Goal: Task Accomplishment & Management: Manage account settings

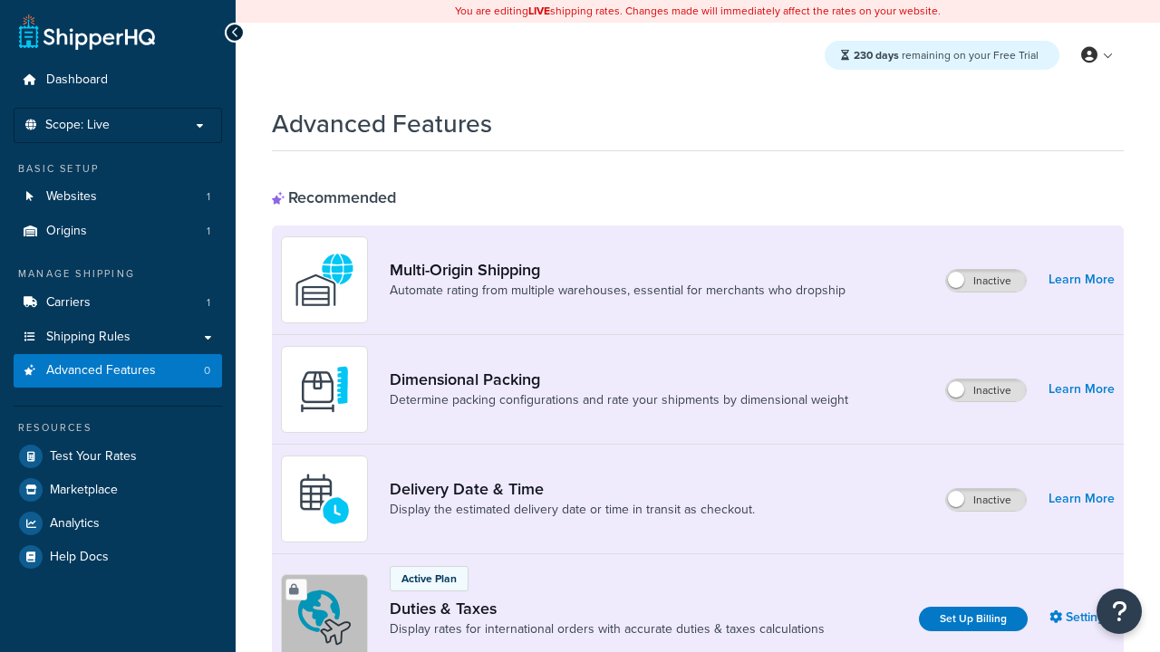
scroll to position [587, 0]
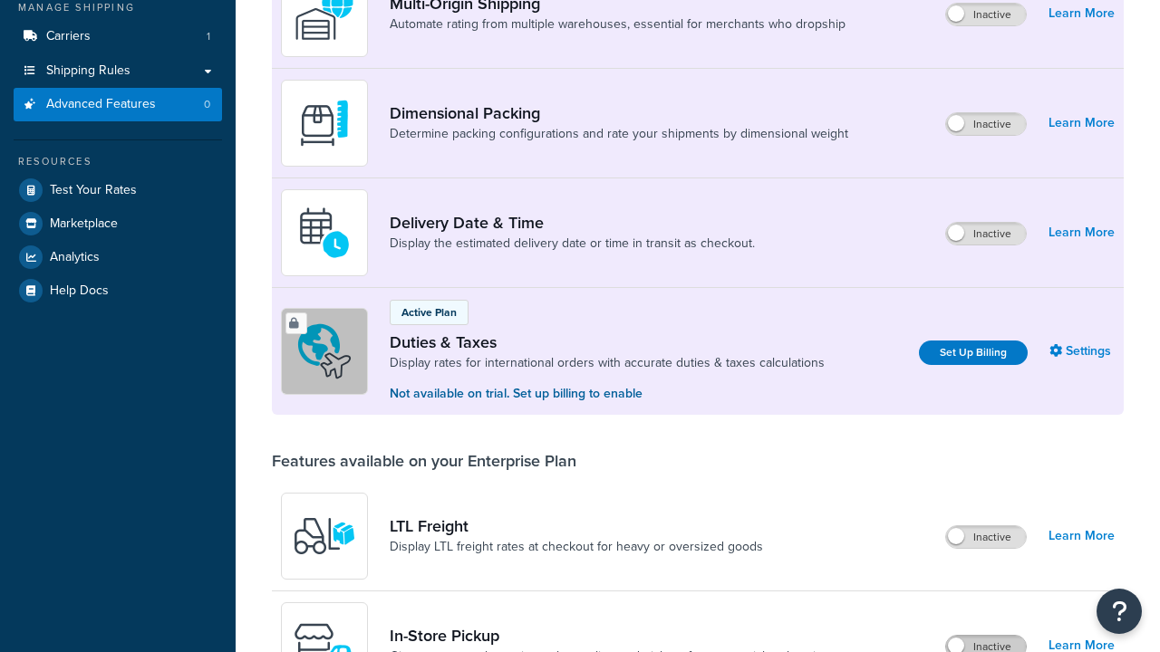
click at [986, 636] on label "Inactive" at bounding box center [986, 647] width 80 height 22
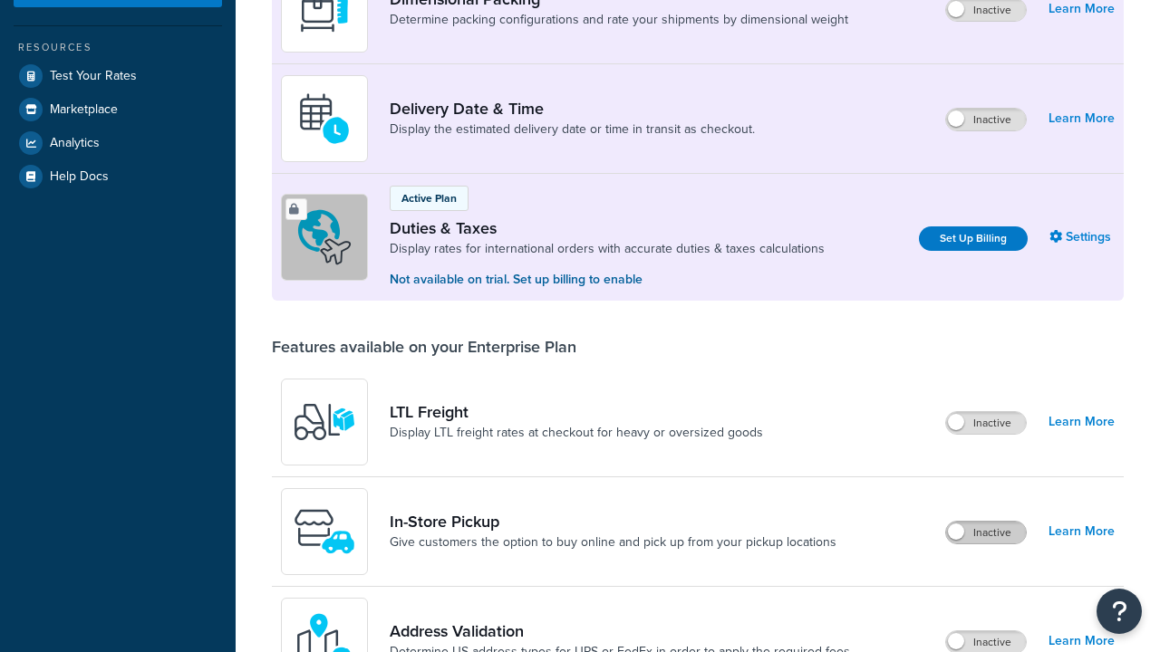
scroll to position [0, 0]
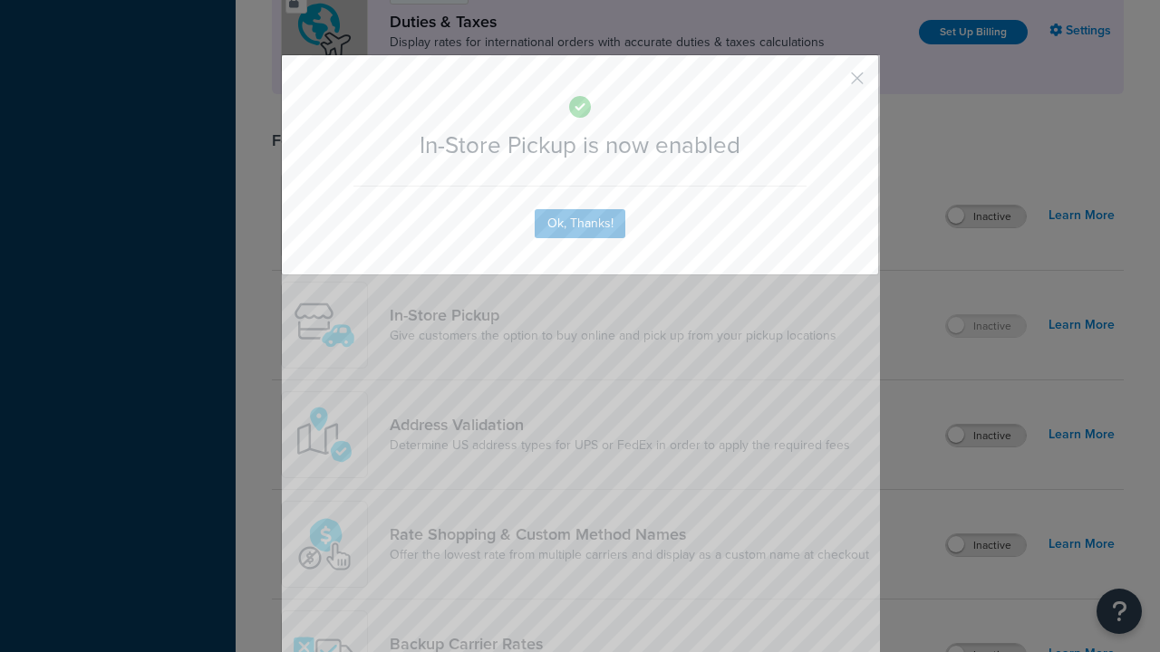
click at [830, 84] on button "button" at bounding box center [830, 84] width 5 height 5
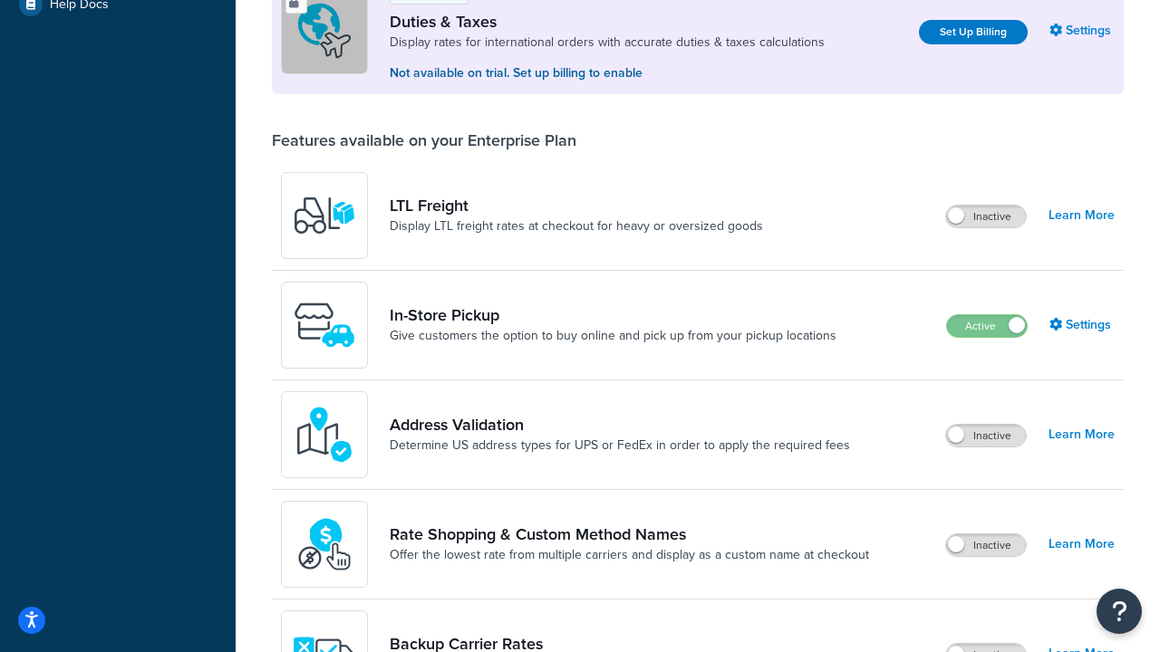
scroll to position [553, 0]
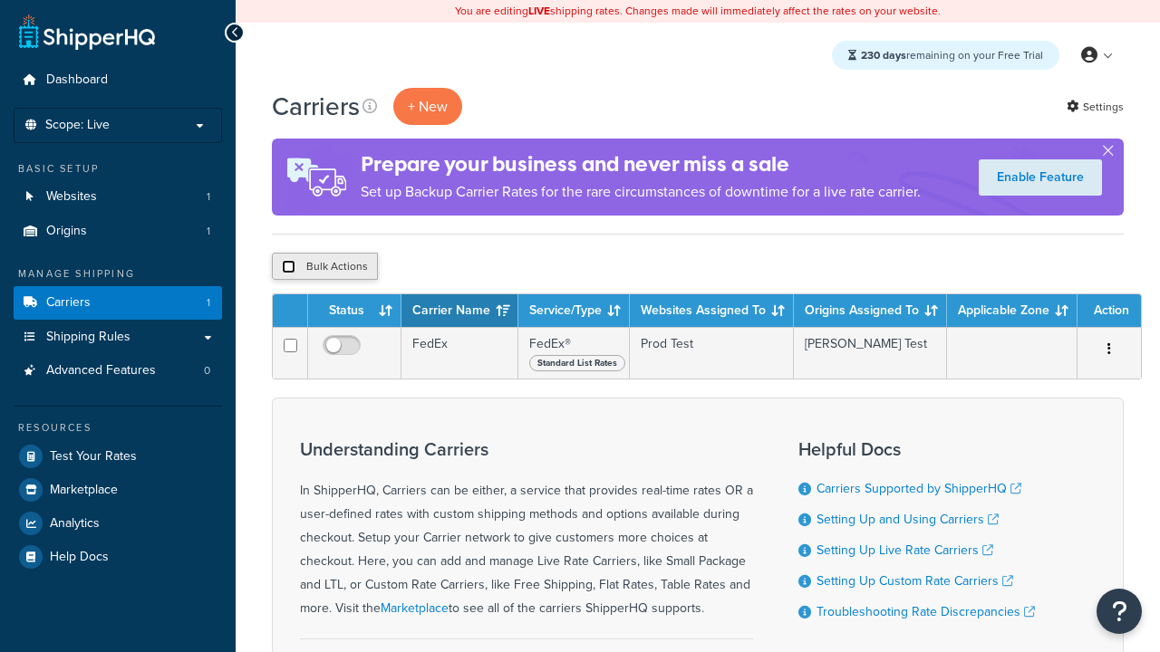
click at [288, 267] on input "checkbox" at bounding box center [289, 267] width 14 height 14
checkbox input "true"
click at [487, 267] on button "Delete" at bounding box center [483, 266] width 63 height 27
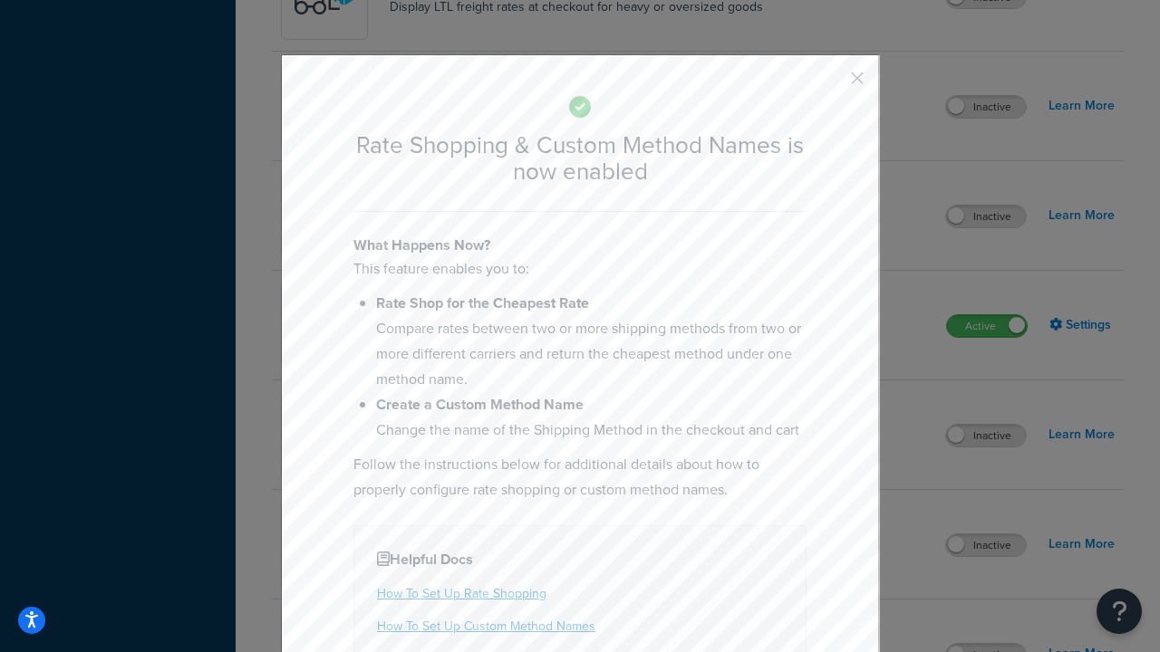
click at [830, 84] on button "button" at bounding box center [830, 84] width 5 height 5
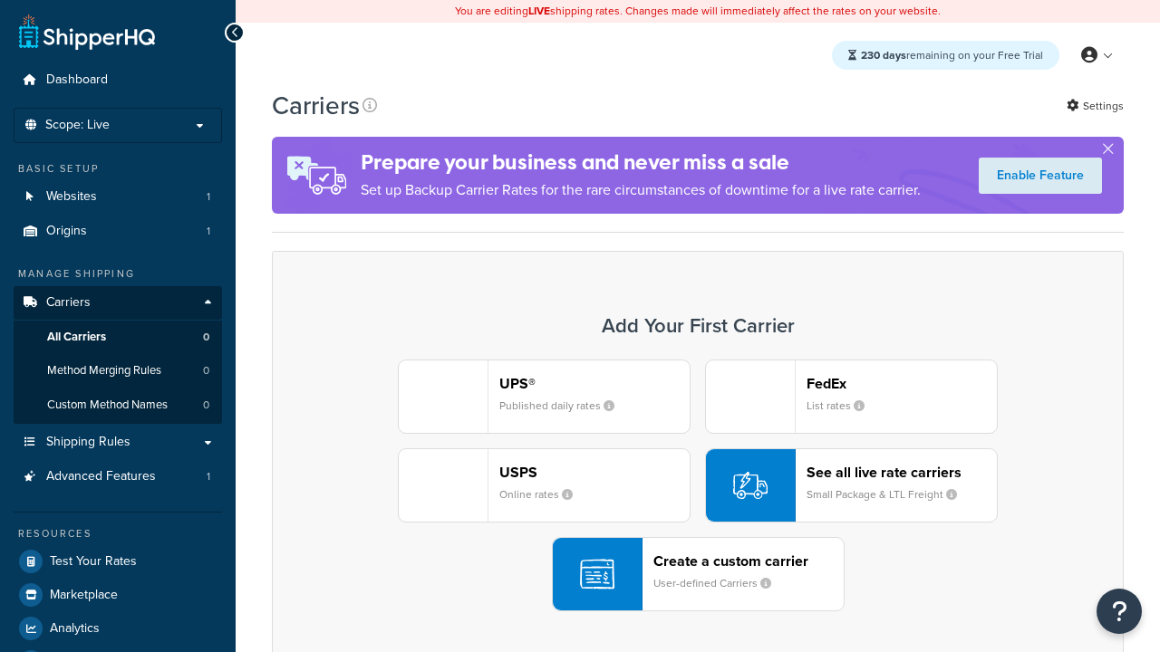
click at [698, 486] on div "UPS® Published daily rates FedEx List rates USPS Online rates See all live rate…" at bounding box center [698, 486] width 814 height 252
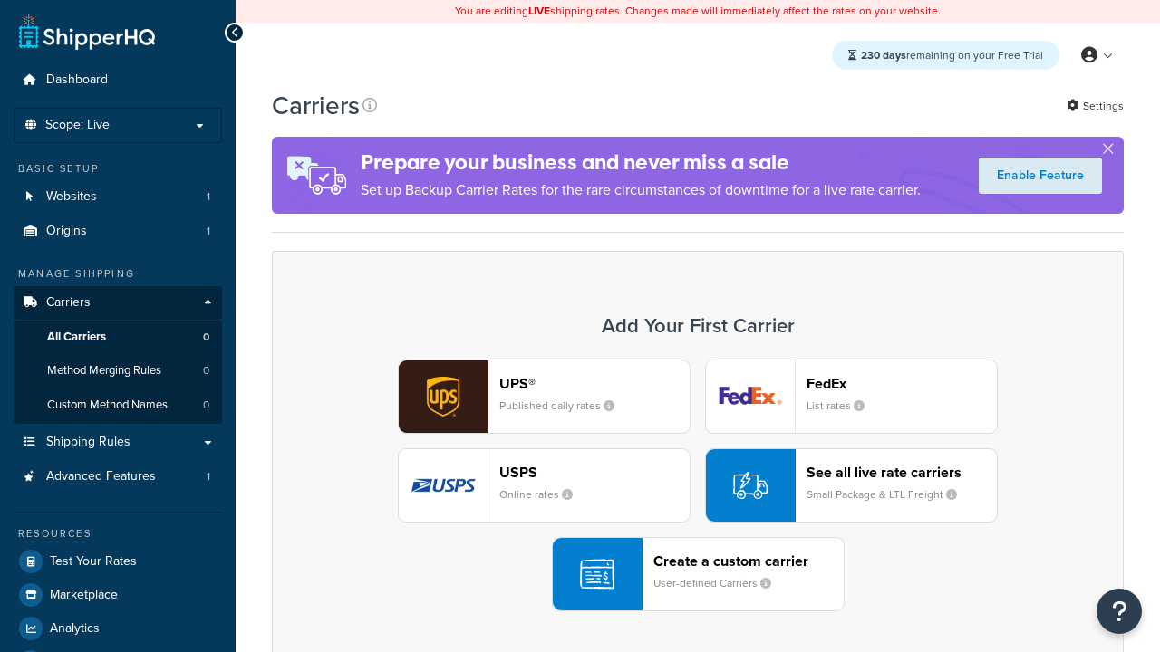
click at [851, 486] on div "See all live rate carriers Small Package & LTL Freight" at bounding box center [901, 485] width 190 height 43
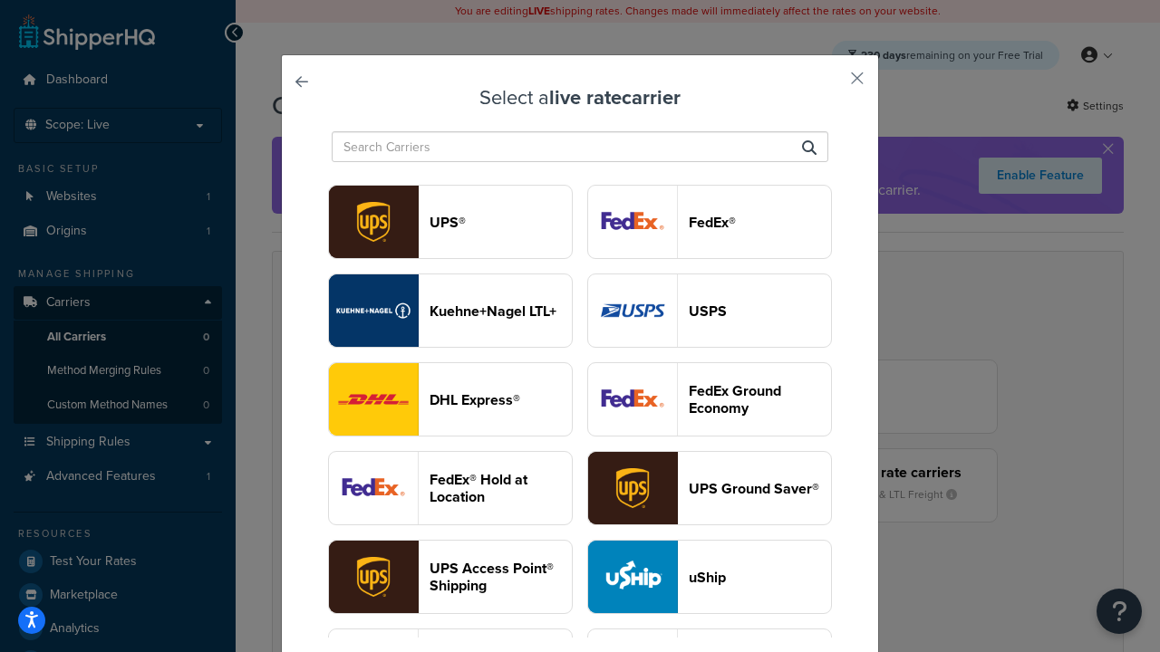
click at [709, 311] on header "USPS" at bounding box center [760, 311] width 142 height 17
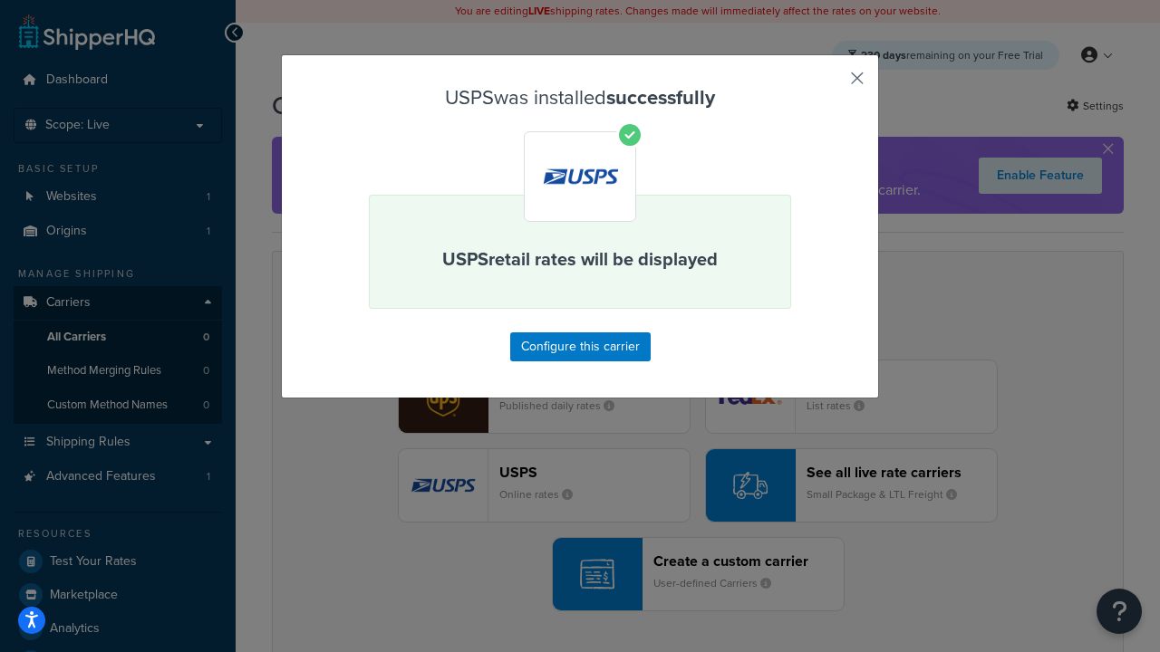
click at [830, 84] on button "button" at bounding box center [830, 84] width 5 height 5
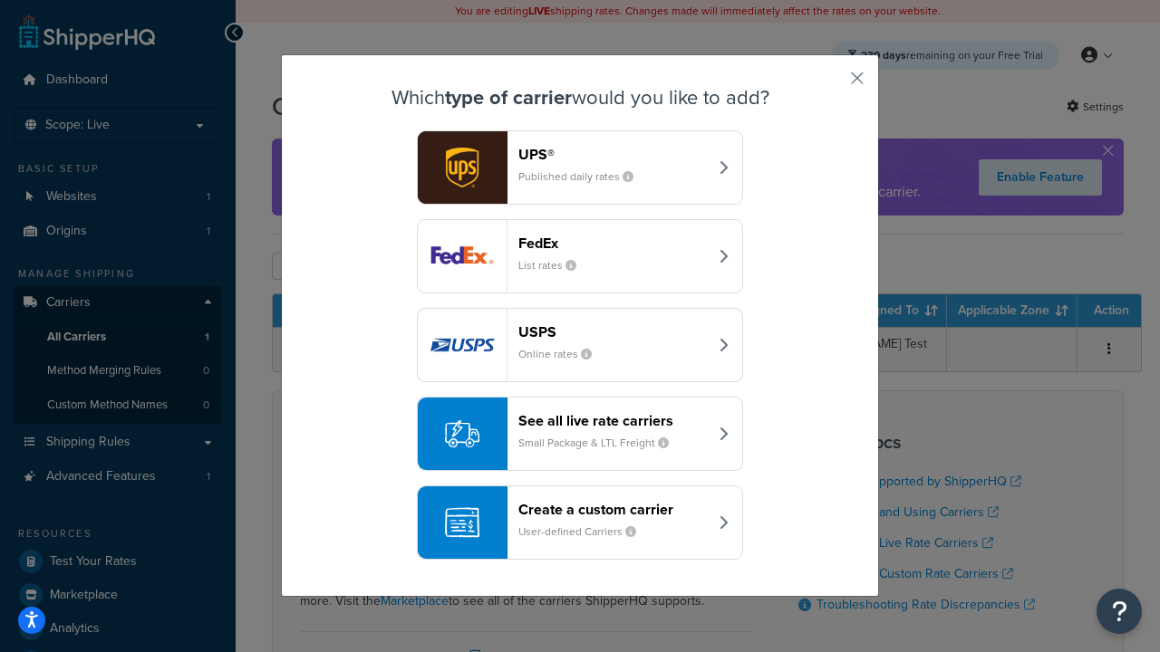
click at [580, 434] on div "See all live rate carriers Small Package & LTL Freight" at bounding box center [612, 433] width 189 height 43
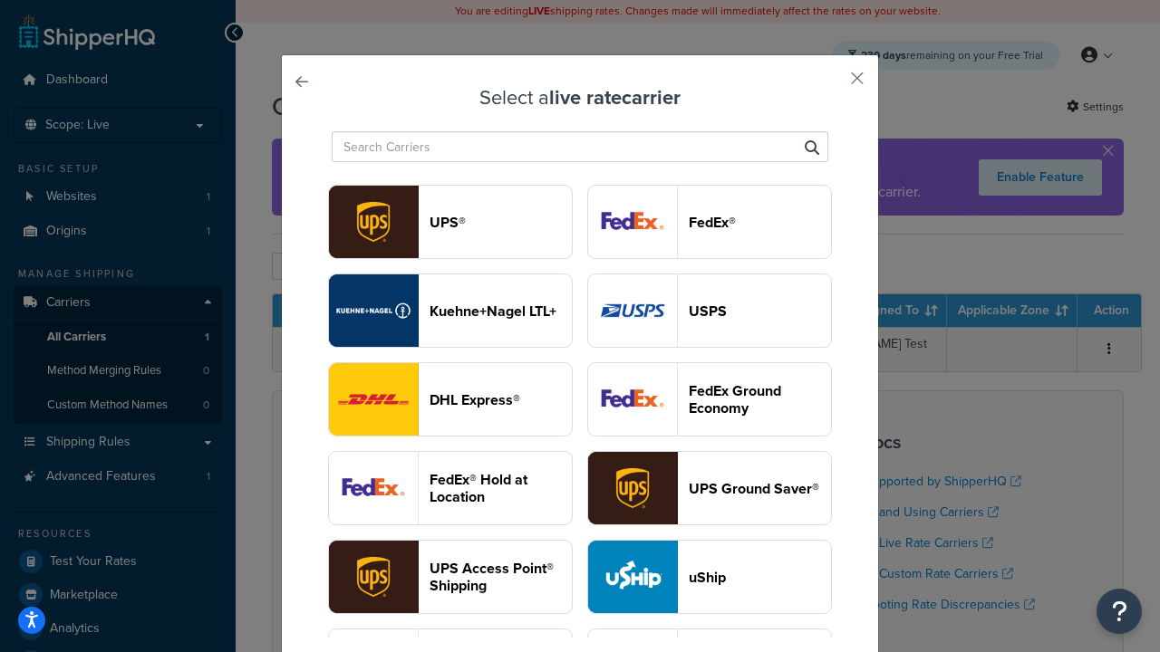
click at [709, 222] on header "FedEx®" at bounding box center [760, 222] width 142 height 17
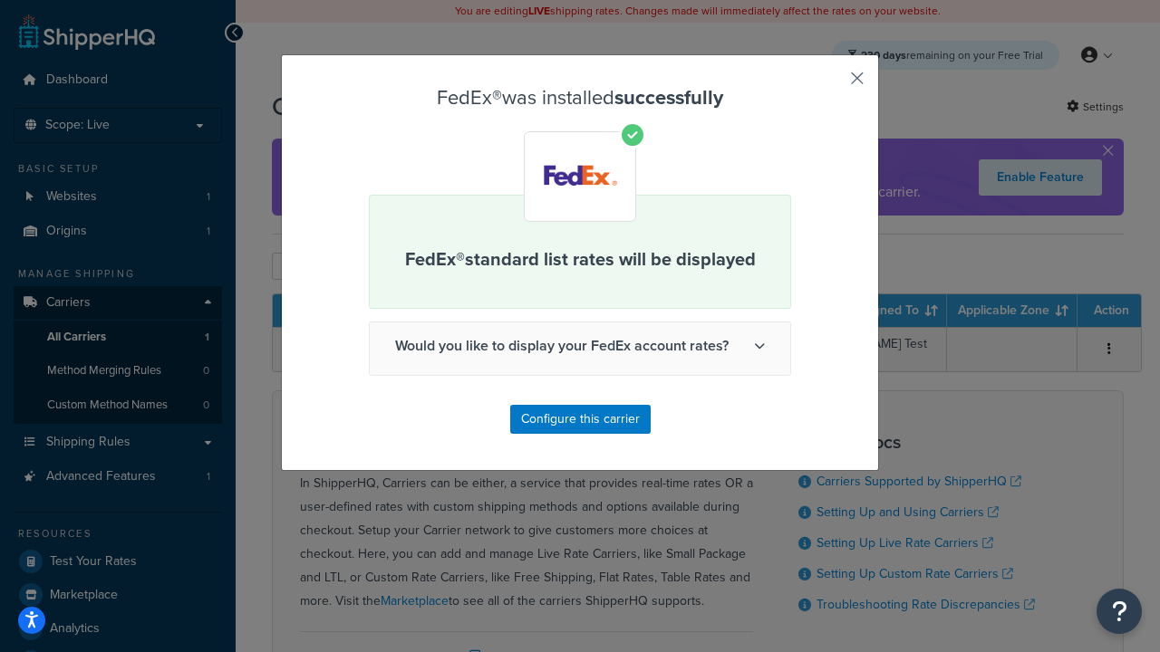
click at [830, 84] on button "button" at bounding box center [830, 84] width 5 height 5
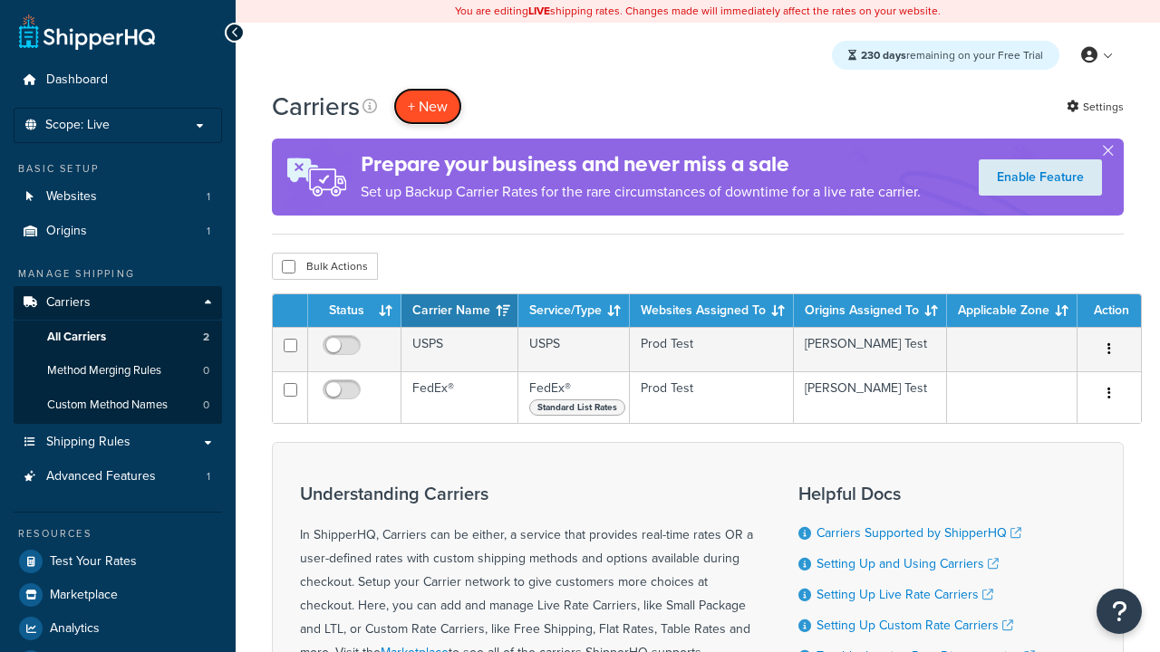
click at [428, 106] on button "+ New" at bounding box center [427, 106] width 69 height 37
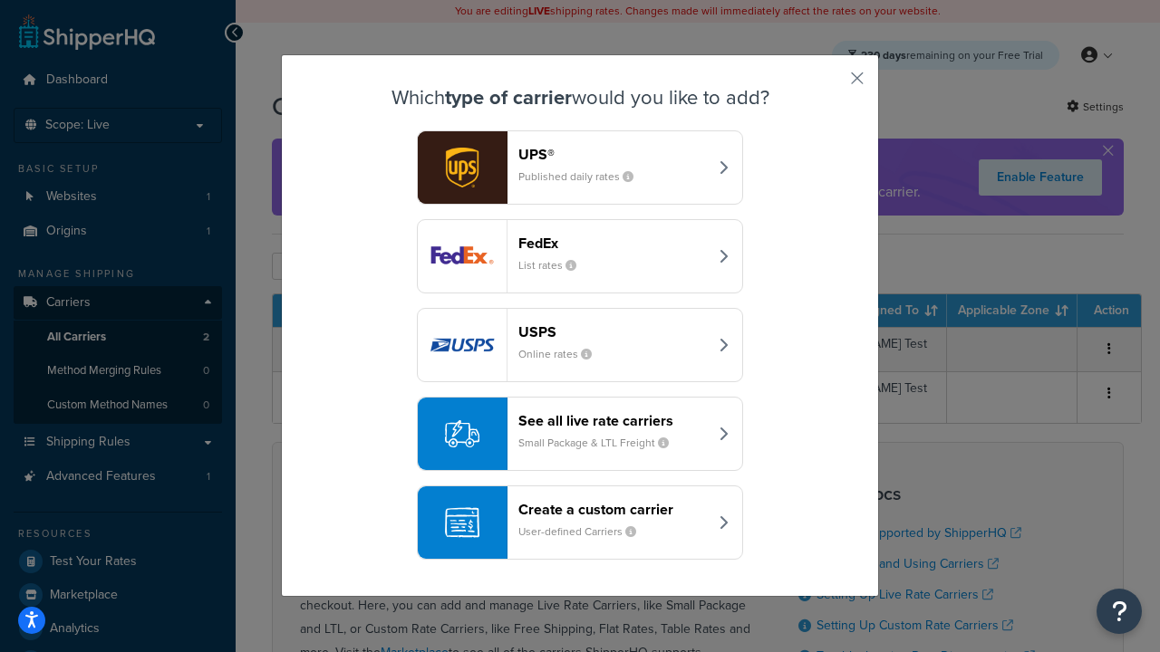
click at [580, 434] on div "See all live rate carriers Small Package & LTL Freight" at bounding box center [612, 433] width 189 height 43
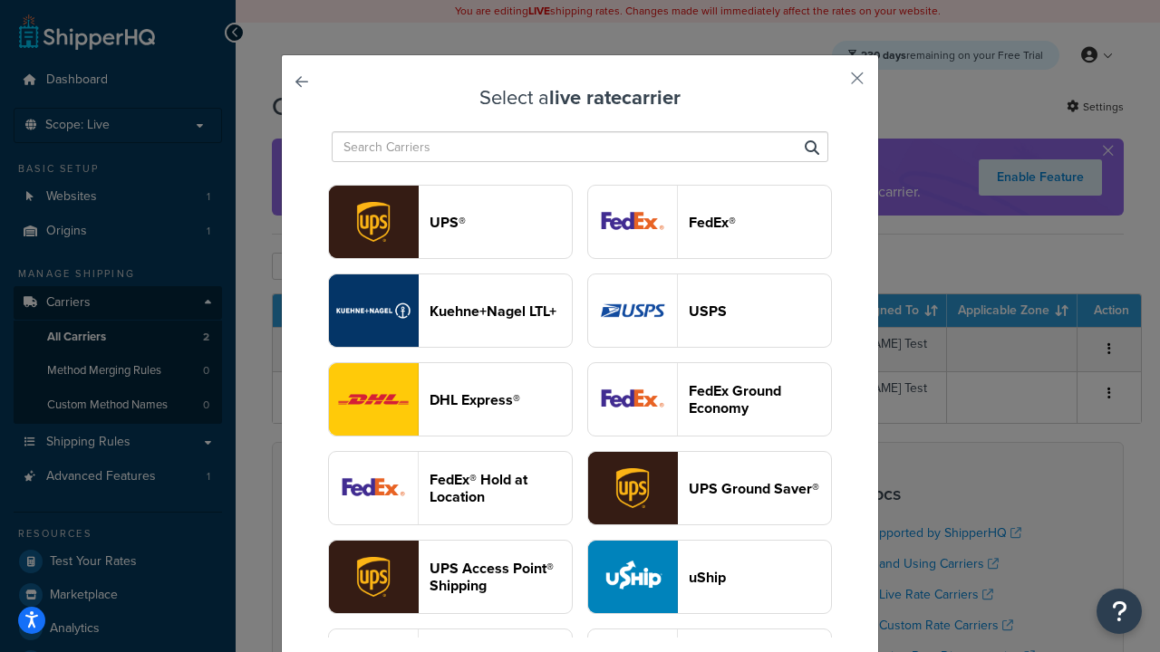
click at [500, 222] on header "UPS®" at bounding box center [500, 222] width 142 height 17
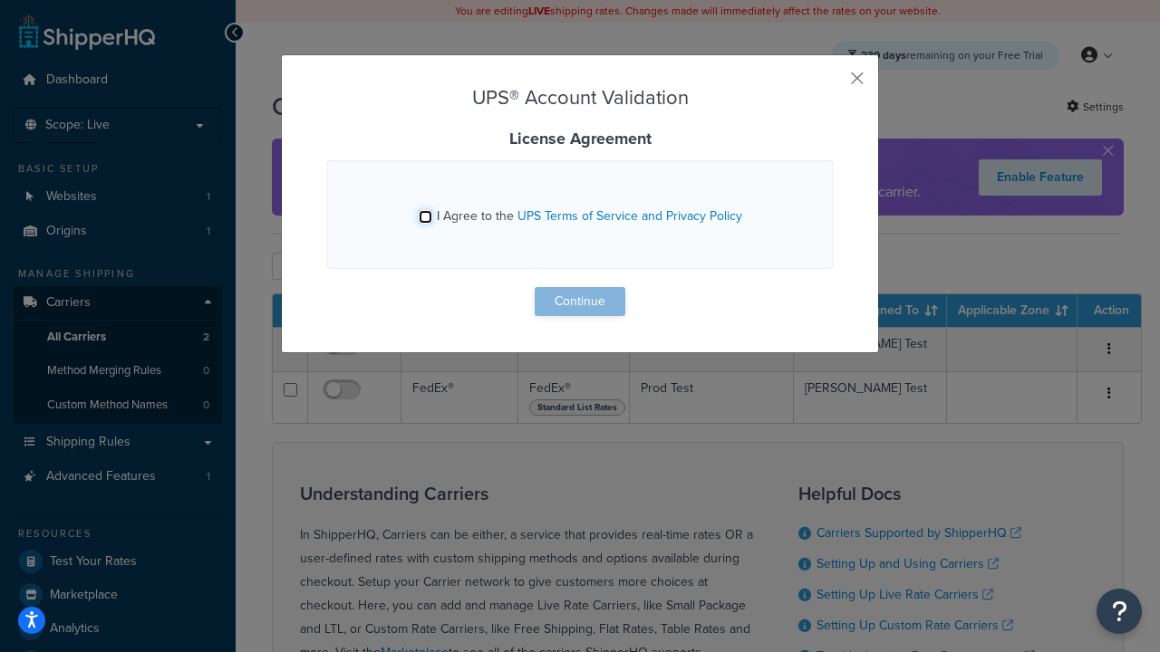
click at [425, 217] on input "I Agree to the UPS Terms of Service and Privacy Policy" at bounding box center [426, 217] width 14 height 14
checkbox input "true"
click at [580, 302] on button "Continue" at bounding box center [580, 301] width 91 height 29
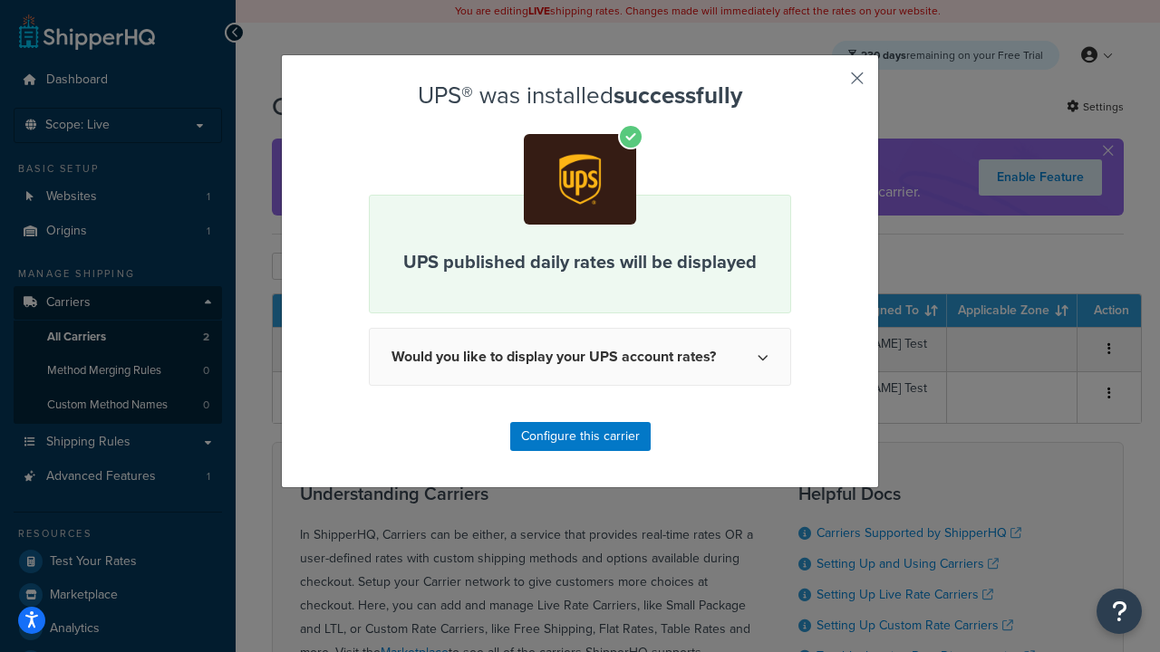
click at [830, 84] on button "button" at bounding box center [830, 84] width 5 height 5
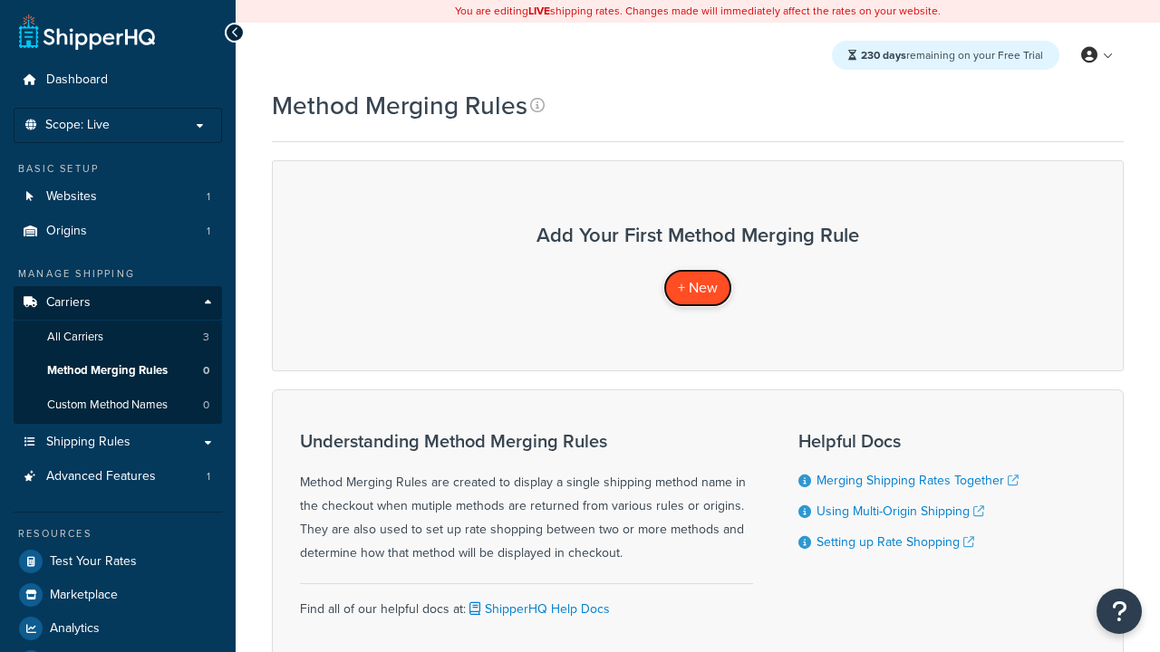
click at [698, 287] on span "+ New" at bounding box center [698, 287] width 40 height 21
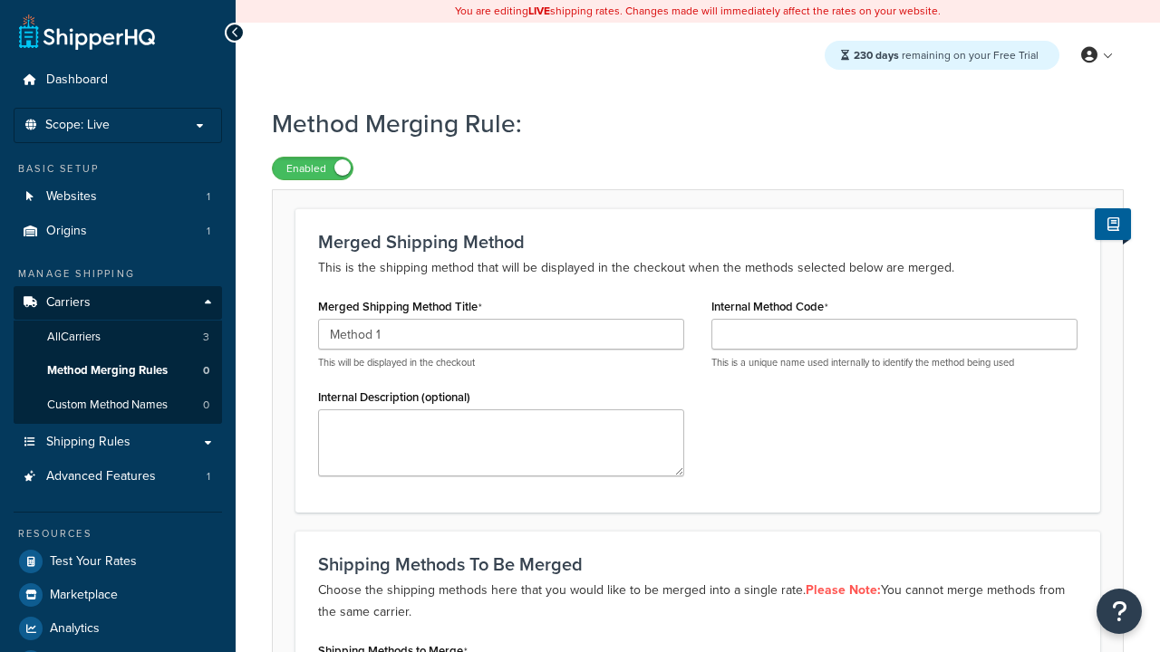
type input "Method 1"
type input "001"
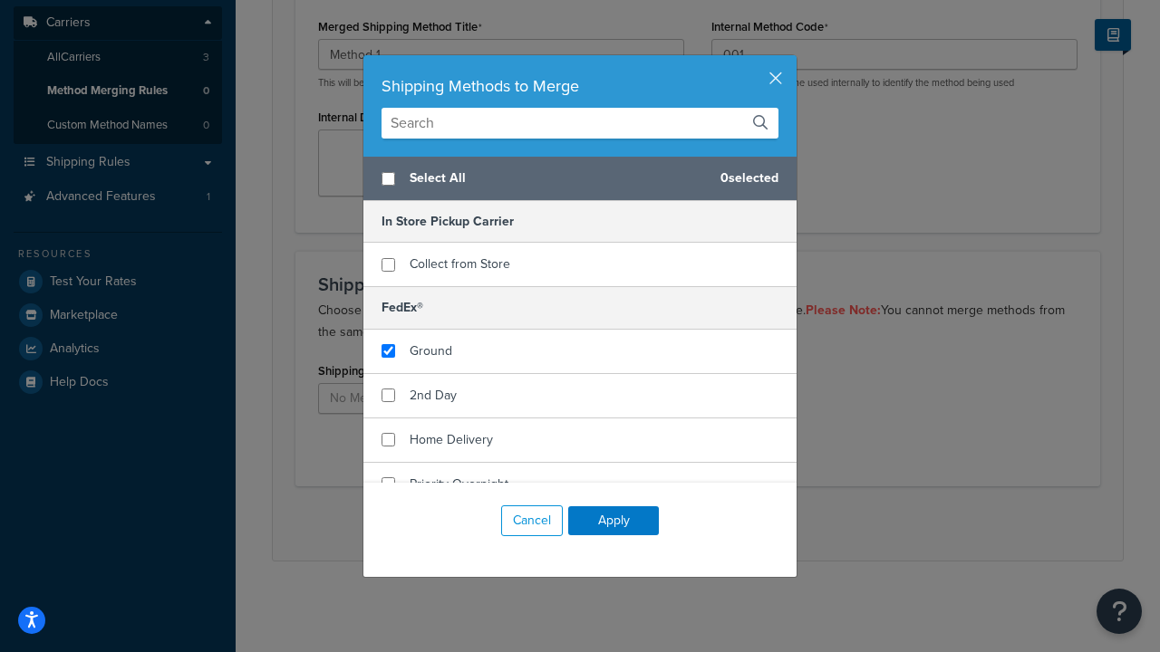
click at [430, 351] on span "Ground" at bounding box center [431, 351] width 43 height 19
checkbox input "true"
click at [613, 521] on button "Apply" at bounding box center [613, 521] width 91 height 29
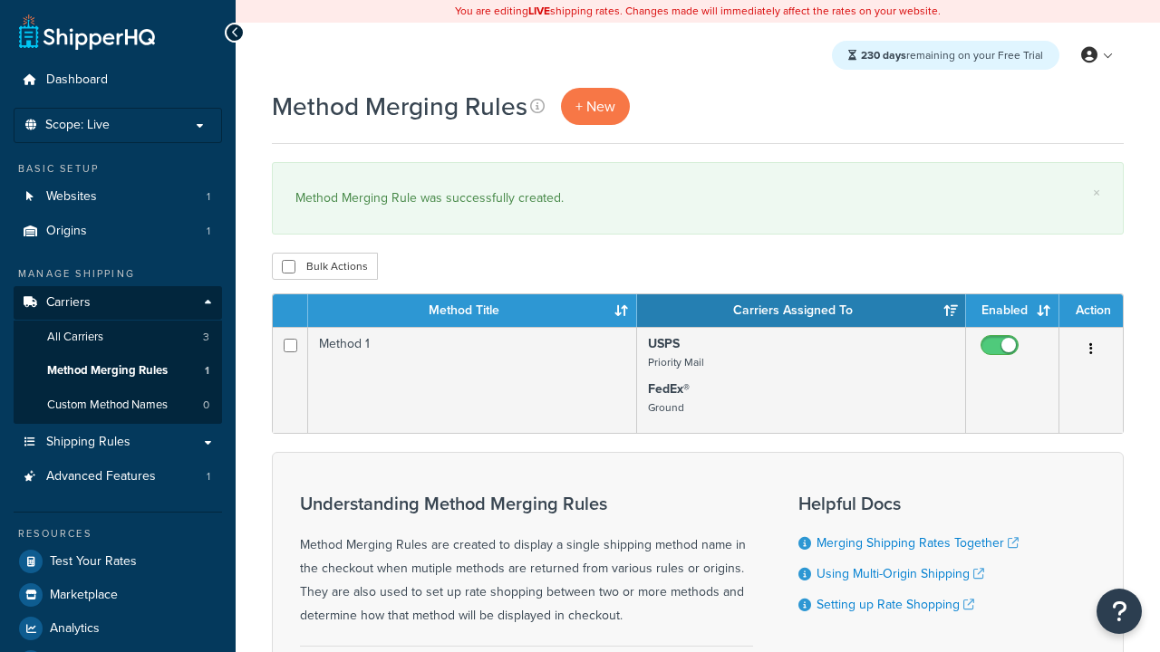
click at [472, 312] on th "Method Title" at bounding box center [472, 310] width 329 height 33
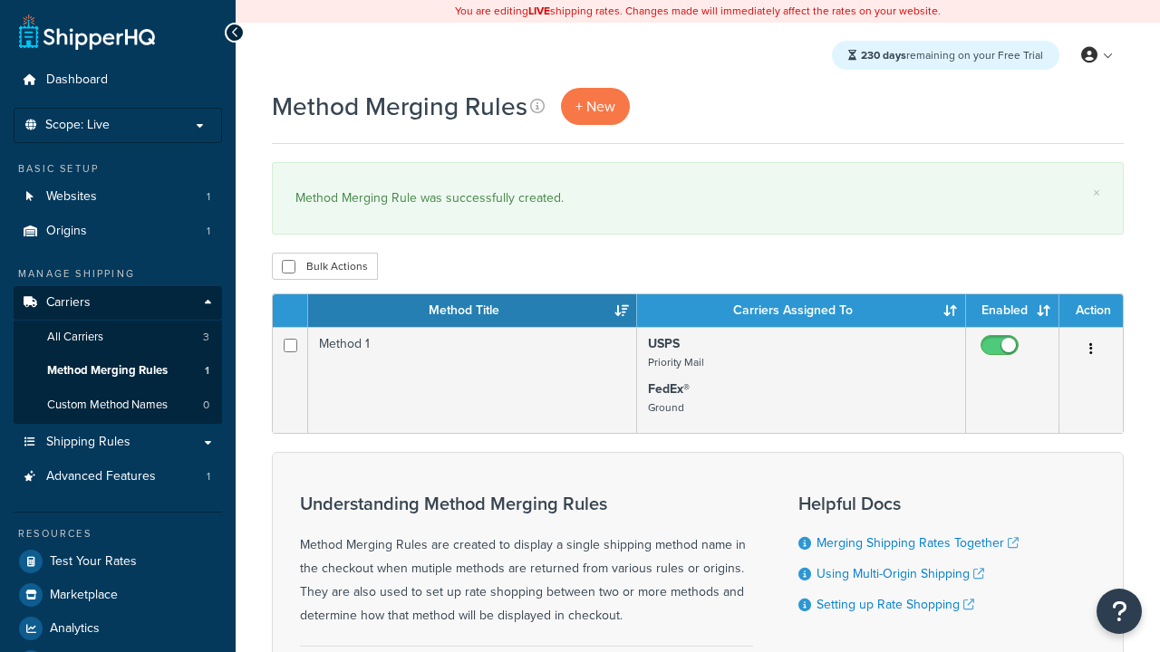
click at [472, 312] on th "Method Title" at bounding box center [472, 310] width 329 height 33
click at [801, 312] on th "Carriers Assigned To" at bounding box center [801, 310] width 329 height 33
click at [1012, 312] on th "Enabled" at bounding box center [1012, 310] width 93 height 33
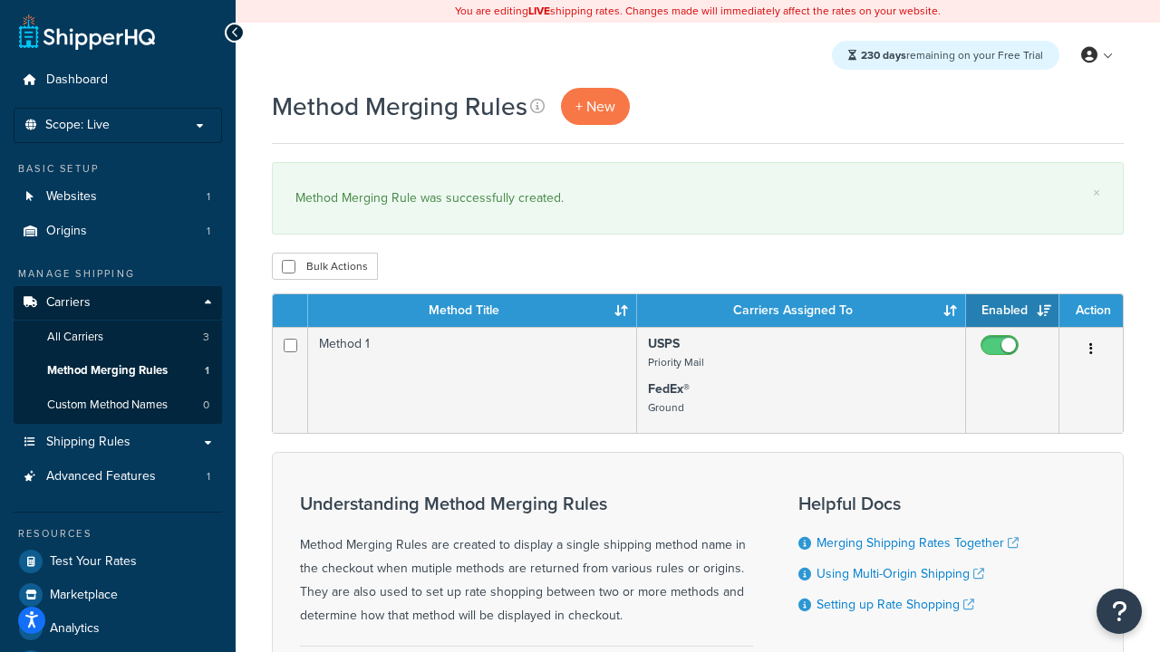
click at [1012, 312] on th "Enabled" at bounding box center [1012, 310] width 93 height 33
click at [1091, 312] on th "Action" at bounding box center [1090, 310] width 63 height 33
click at [288, 267] on input "checkbox" at bounding box center [289, 267] width 14 height 14
checkbox input "true"
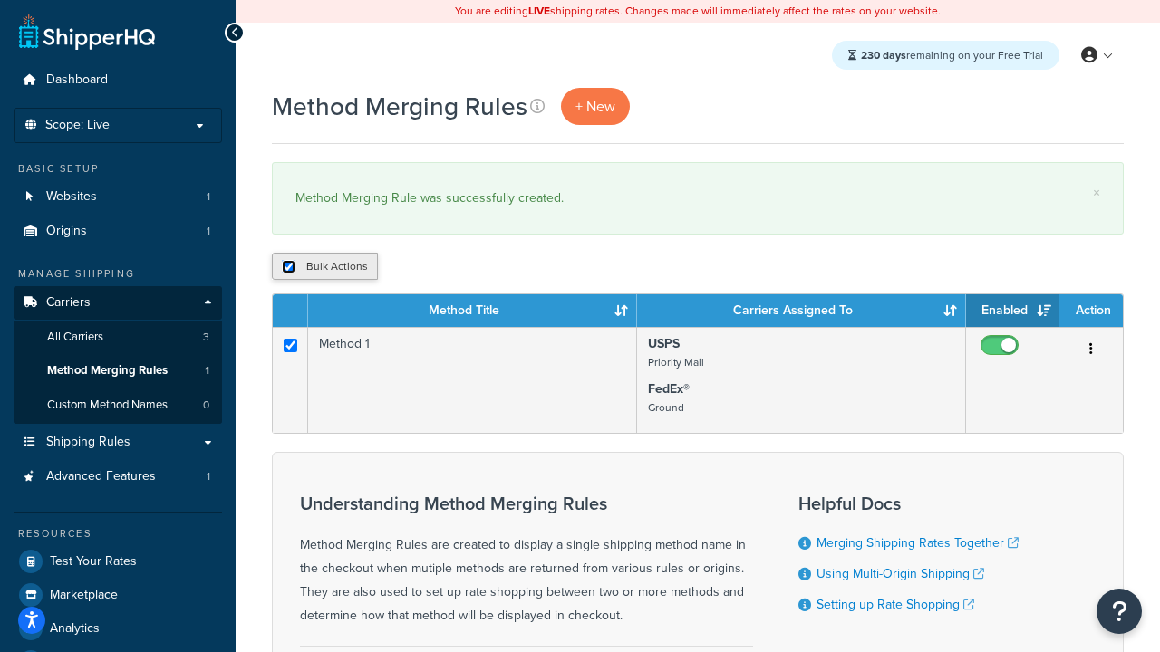
checkbox input "true"
click at [487, 267] on button "Delete" at bounding box center [483, 266] width 63 height 27
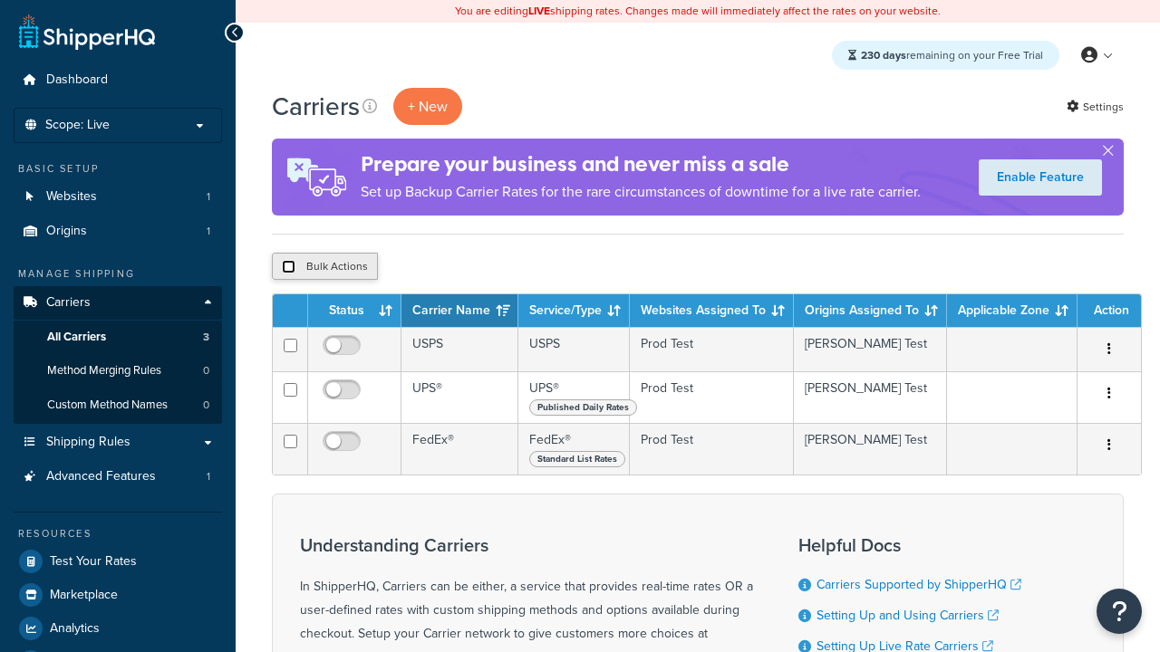
click at [288, 267] on input "checkbox" at bounding box center [289, 267] width 14 height 14
checkbox input "true"
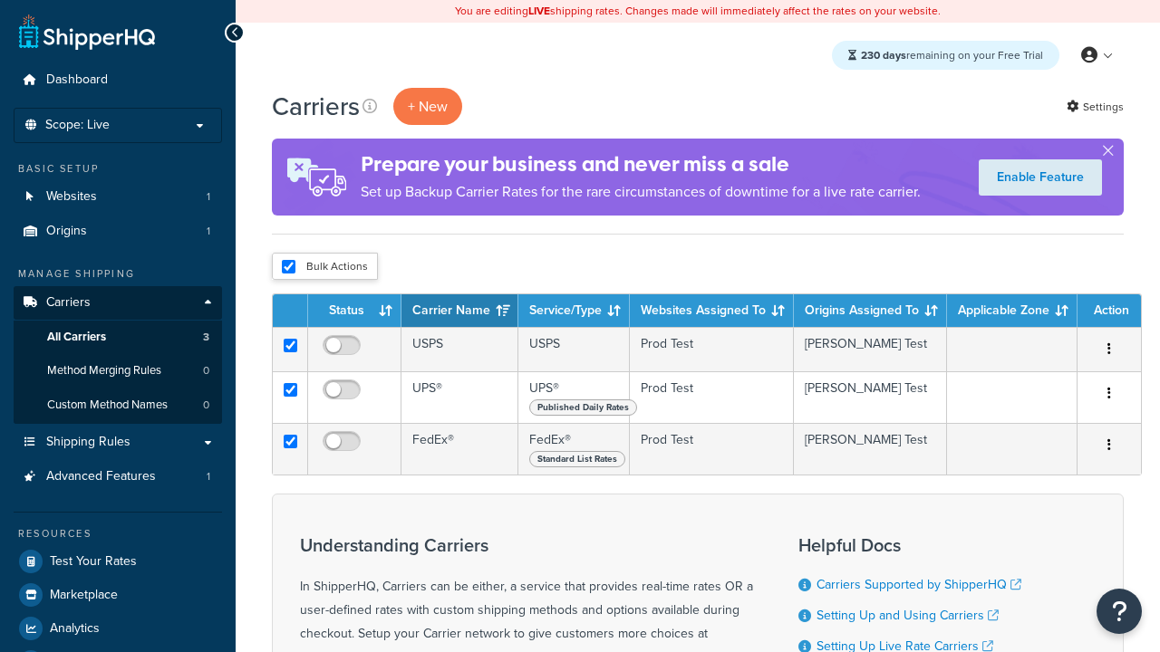
click at [0, 0] on button "Delete" at bounding box center [0, 0] width 0 height 0
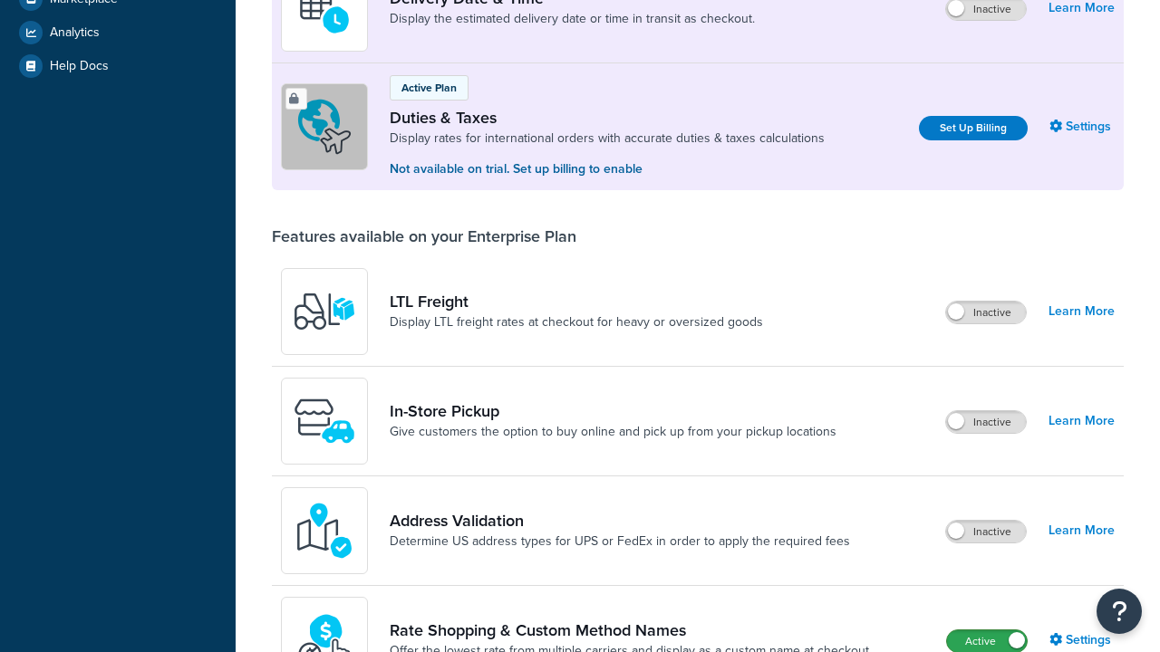
click at [987, 631] on label "Active" at bounding box center [987, 642] width 80 height 22
